Goal: Use online tool/utility: Utilize a website feature to perform a specific function

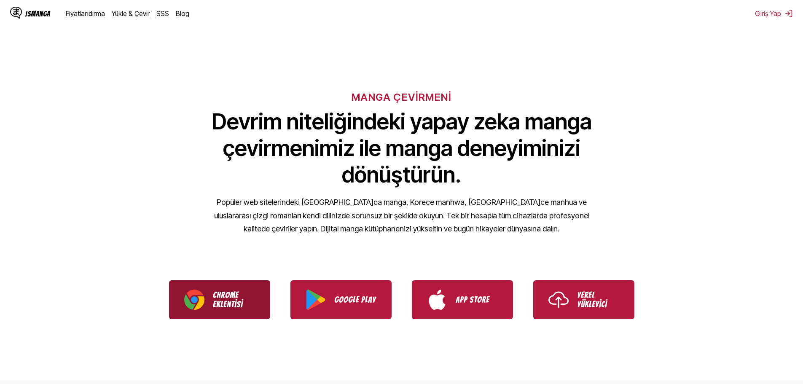
click at [223, 302] on p "Chrome Eklentisi" at bounding box center [234, 299] width 42 height 19
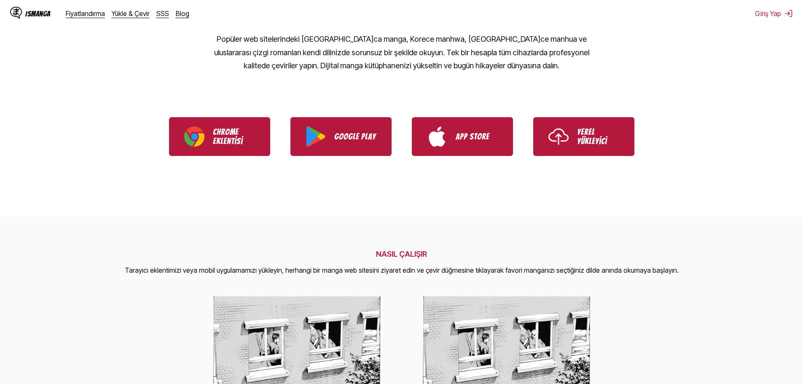
scroll to position [169, 0]
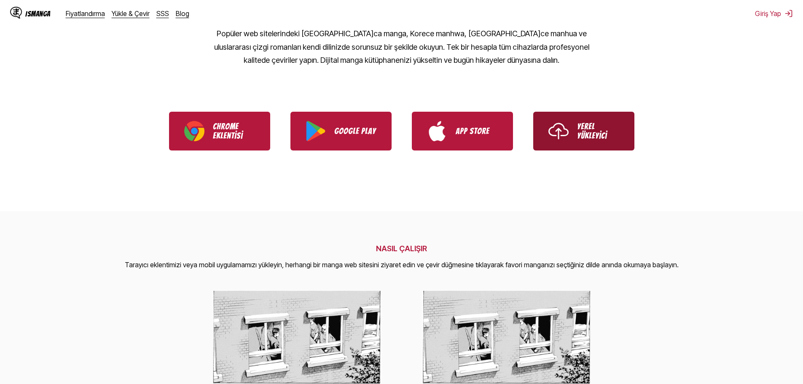
click at [575, 134] on link "Yerel Yükleyici" at bounding box center [583, 131] width 101 height 39
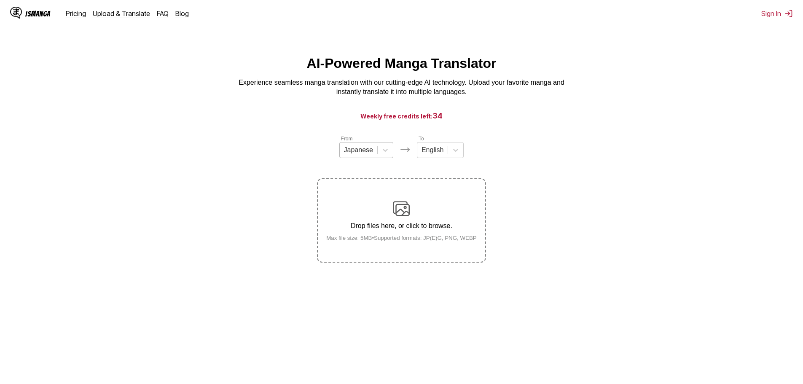
click at [364, 155] on div at bounding box center [358, 149] width 29 height 9
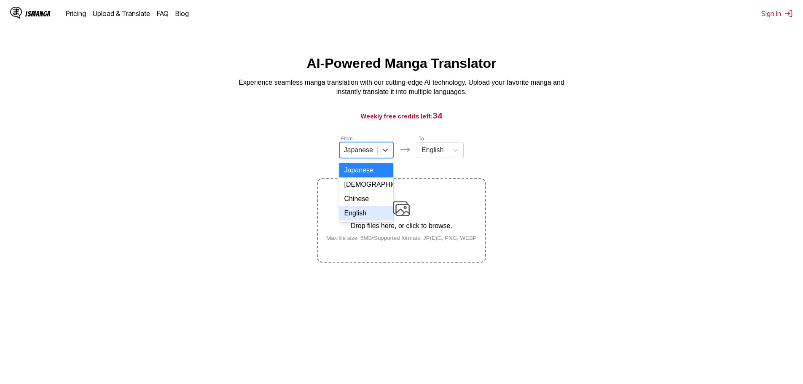
click at [366, 220] on div "English" at bounding box center [366, 213] width 54 height 14
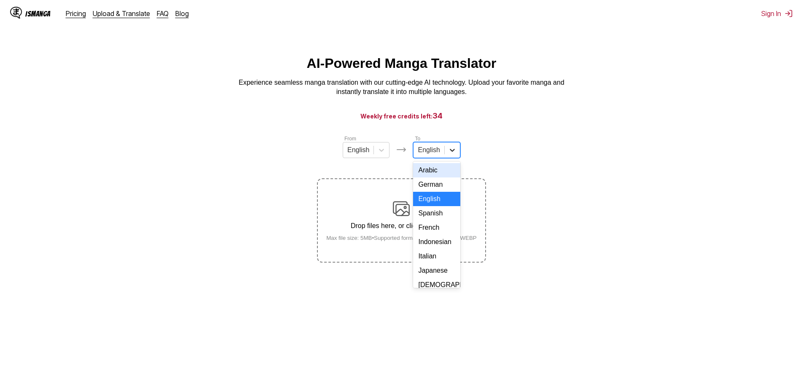
click at [451, 149] on icon at bounding box center [452, 150] width 8 height 8
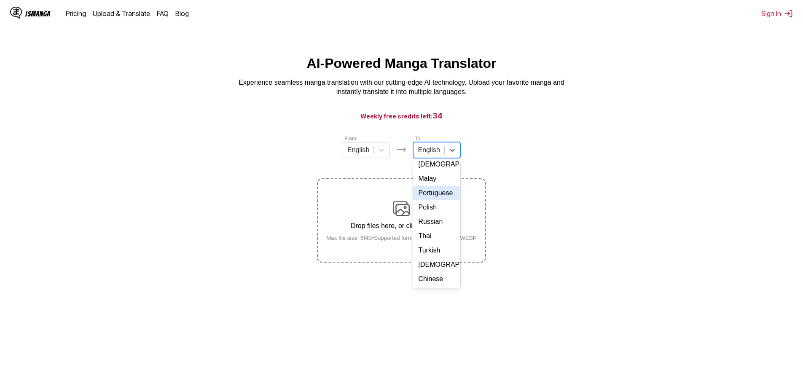
scroll to position [142, 0]
click at [436, 249] on div "Turkish" at bounding box center [436, 250] width 47 height 14
click at [561, 182] on section "From English To option Turkish, selected. Turkish Drop files here, or click to …" at bounding box center [401, 198] width 789 height 128
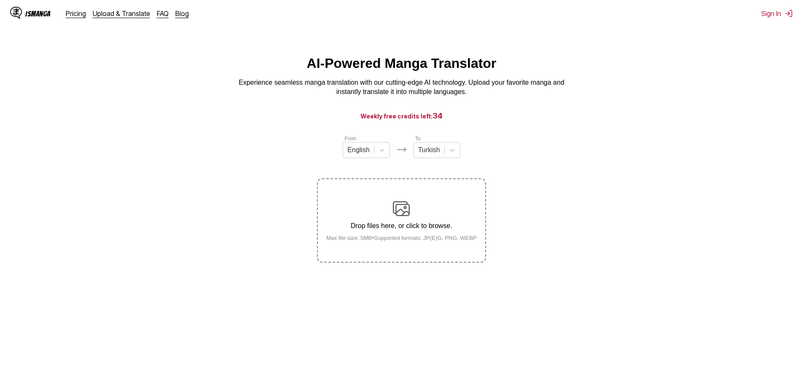
click at [402, 212] on img at bounding box center [401, 208] width 17 height 17
click at [0, 0] on input "Drop files here, or click to browse. Max file size: 5MB • Supported formats: JP…" at bounding box center [0, 0] width 0 height 0
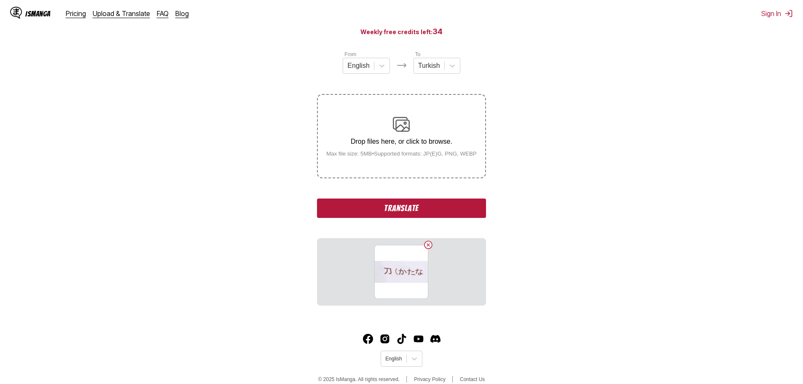
click at [449, 198] on div "From English To Turkish Drop files here, or click to browse. Max file size: 5MB…" at bounding box center [401, 177] width 169 height 255
click at [446, 205] on button "Translate" at bounding box center [401, 207] width 169 height 19
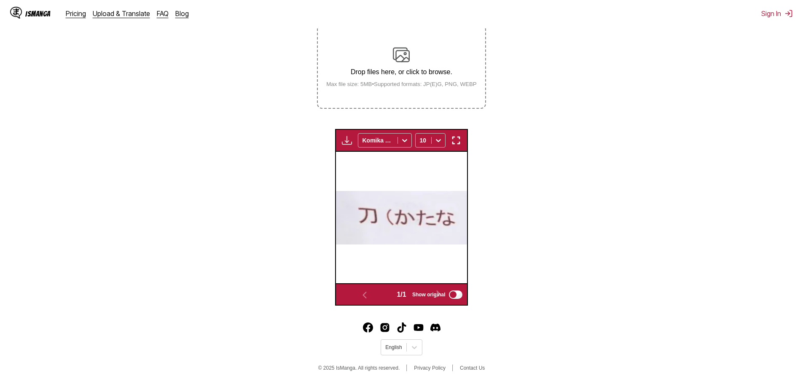
scroll to position [162, 0]
click at [417, 208] on img at bounding box center [401, 218] width 131 height 54
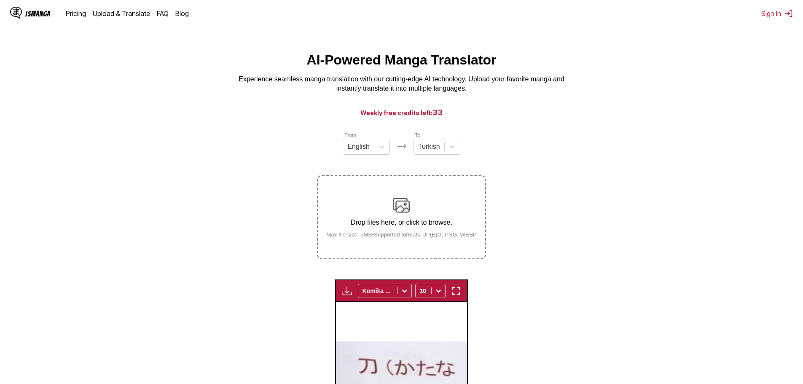
scroll to position [0, 0]
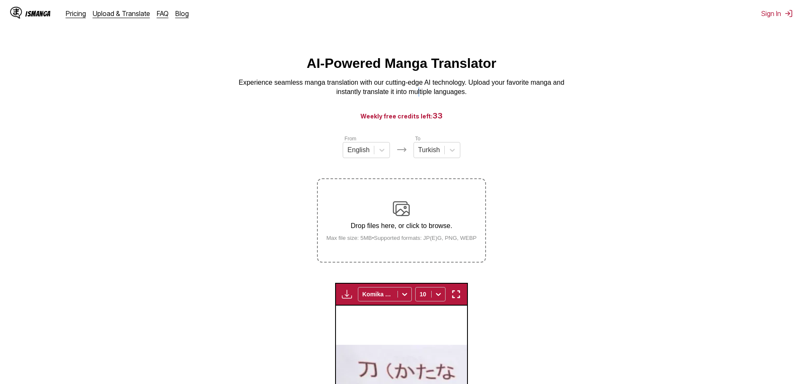
click at [419, 90] on p "Experience seamless manga translation with our cutting-edge AI technology. Uplo…" at bounding box center [401, 87] width 337 height 19
